Goal: Transaction & Acquisition: Purchase product/service

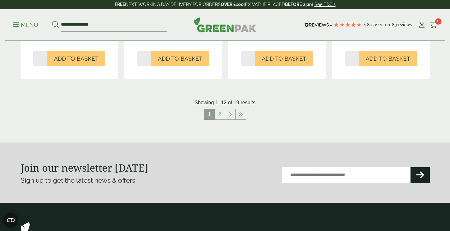
scroll to position [702, 0]
click at [221, 114] on link "2" at bounding box center [220, 114] width 10 height 10
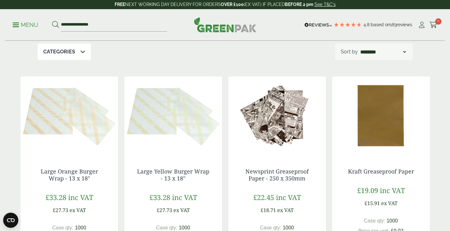
scroll to position [80, 0]
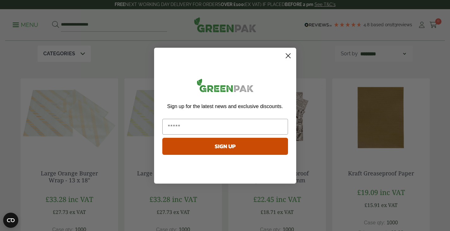
click at [288, 52] on circle "Close dialog" at bounding box center [288, 55] width 10 height 10
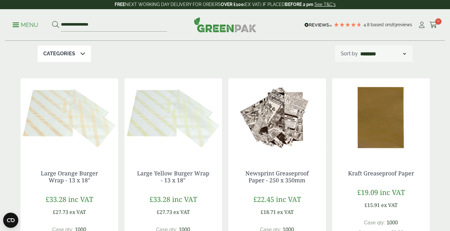
click at [162, 105] on img at bounding box center [173, 117] width 98 height 79
